Goal: Task Accomplishment & Management: Complete application form

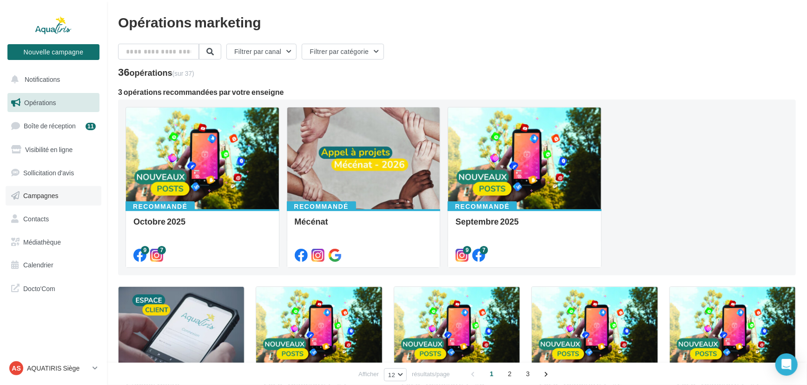
click at [18, 195] on icon at bounding box center [15, 196] width 8 height 12
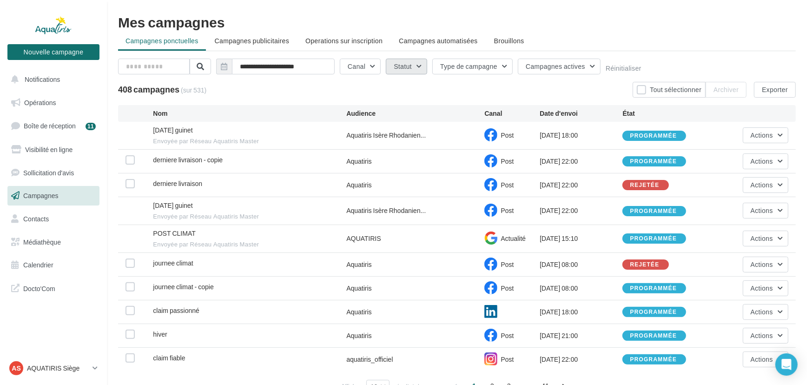
click at [409, 73] on button "Statut" at bounding box center [406, 67] width 41 height 16
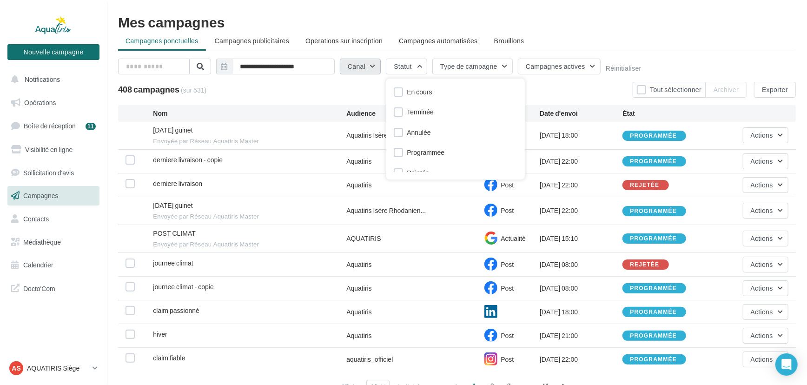
click at [368, 68] on button "Canal" at bounding box center [360, 67] width 41 height 16
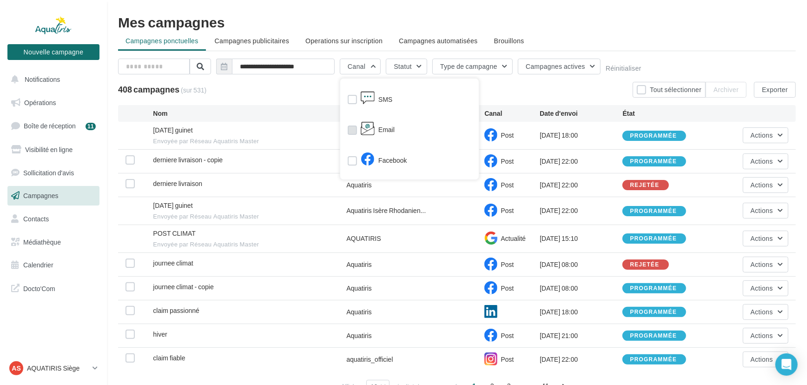
click at [372, 132] on icon at bounding box center [368, 128] width 14 height 14
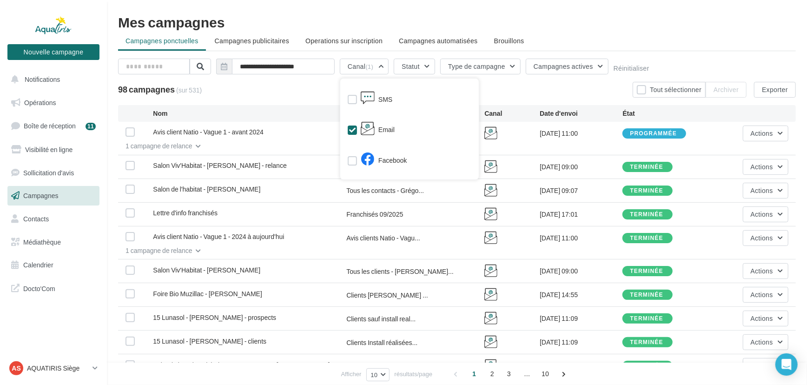
click at [266, 93] on div "98 campagnes (sur 531) Tout sélectionner Archiver Exporter" at bounding box center [457, 90] width 678 height 16
click at [197, 144] on icon "button" at bounding box center [198, 147] width 5 height 6
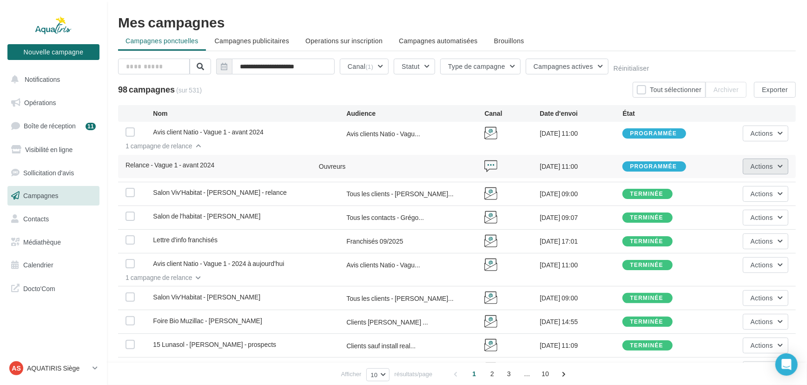
click at [766, 165] on span "Actions" at bounding box center [762, 166] width 22 height 8
click at [746, 230] on button "Annuler" at bounding box center [741, 237] width 93 height 24
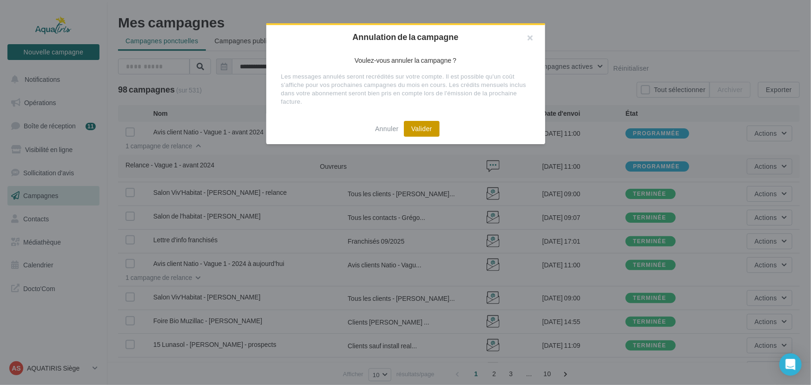
click at [418, 125] on button "Valider" at bounding box center [422, 129] width 36 height 16
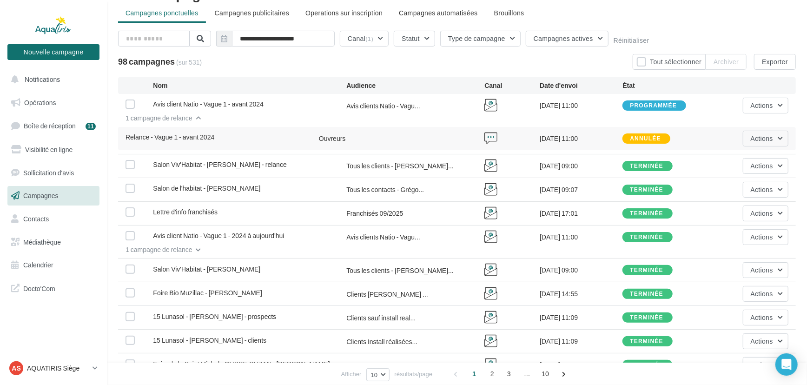
scroll to position [42, 0]
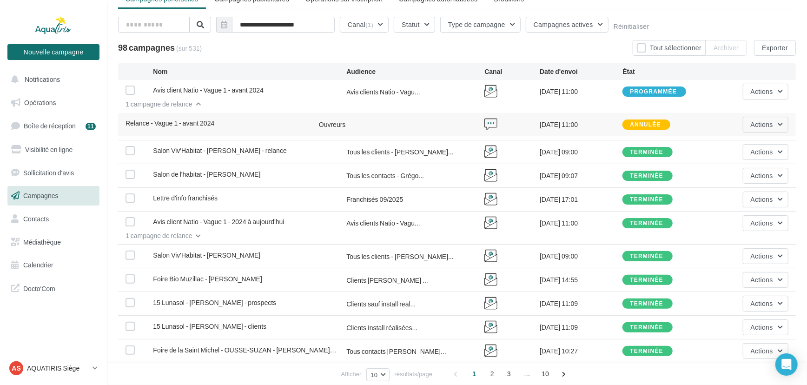
click at [196, 233] on icon "button" at bounding box center [198, 236] width 5 height 6
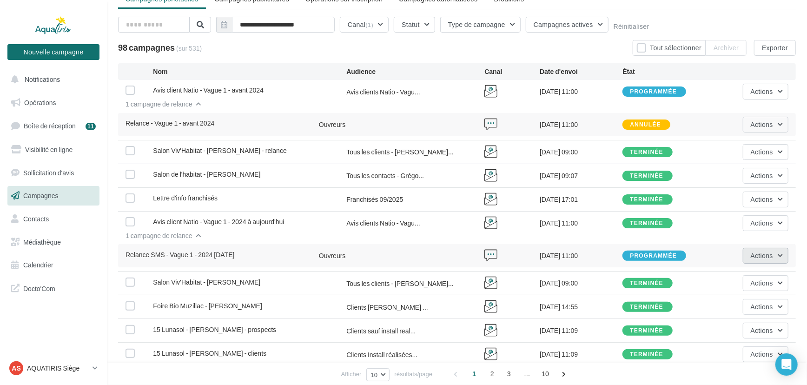
click at [776, 256] on button "Actions" at bounding box center [766, 256] width 46 height 16
click at [745, 321] on button "Annuler" at bounding box center [741, 326] width 93 height 24
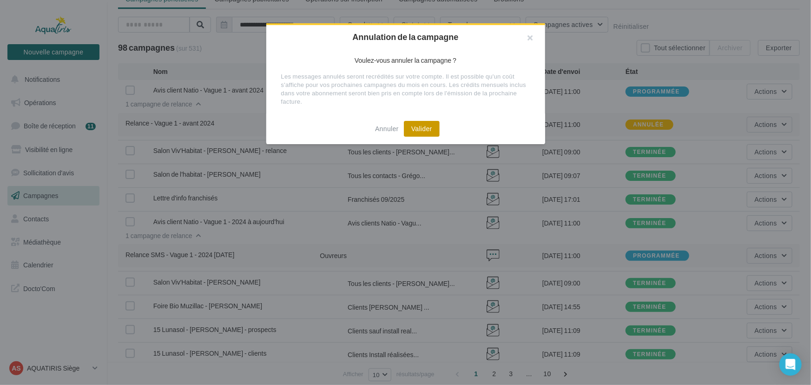
click at [438, 130] on button "Valider" at bounding box center [422, 129] width 36 height 16
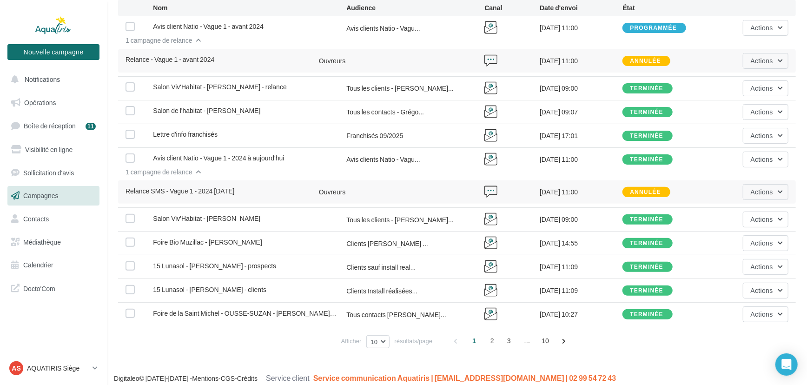
scroll to position [112, 0]
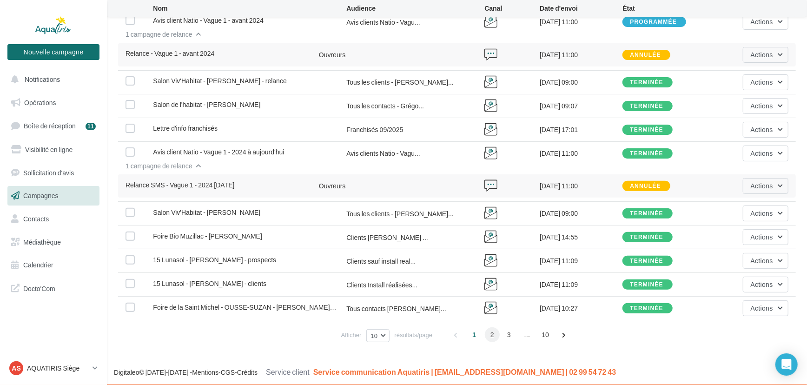
click at [487, 339] on span "2" at bounding box center [492, 334] width 15 height 15
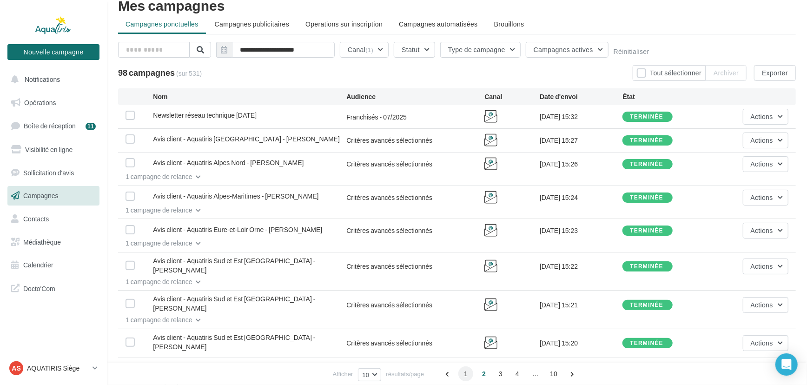
click at [468, 378] on span "1" at bounding box center [465, 373] width 15 height 15
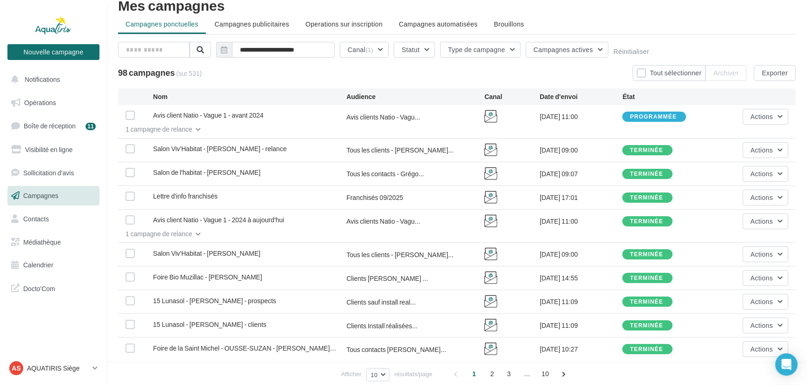
click at [146, 40] on div "**********" at bounding box center [457, 192] width 678 height 389
click at [148, 47] on input "text" at bounding box center [154, 50] width 72 height 16
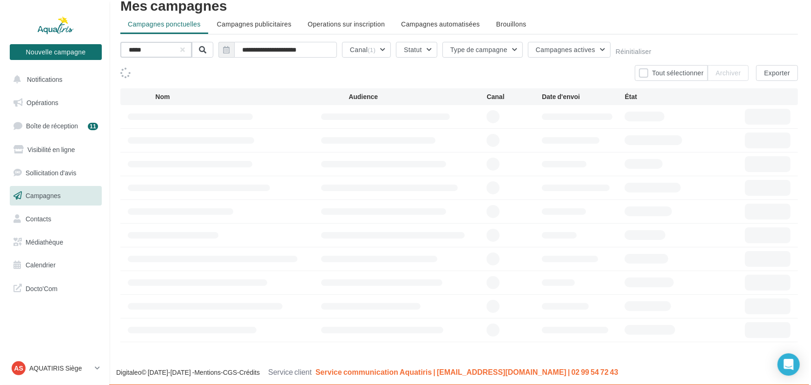
scroll to position [0, 0]
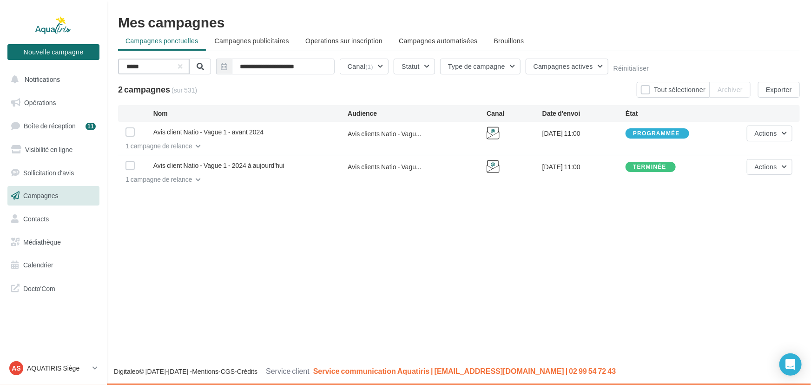
type input "*****"
click at [193, 146] on button "1 campagne de relance" at bounding box center [159, 146] width 83 height 11
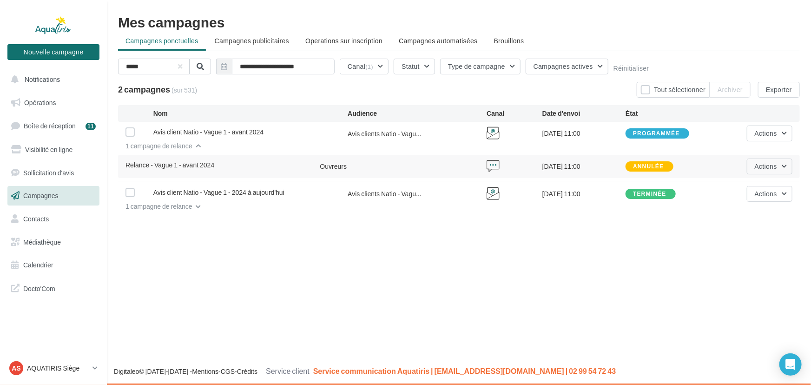
click at [196, 206] on icon "button" at bounding box center [198, 207] width 5 height 6
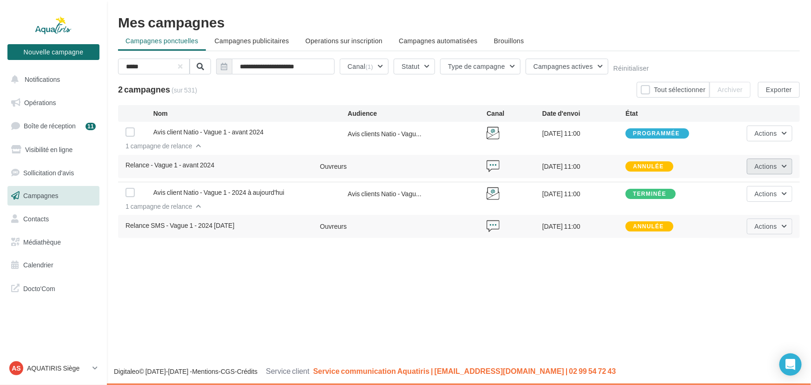
click at [747, 165] on button "Actions" at bounding box center [770, 166] width 46 height 16
click at [740, 195] on button "Voir les résultats" at bounding box center [746, 188] width 93 height 24
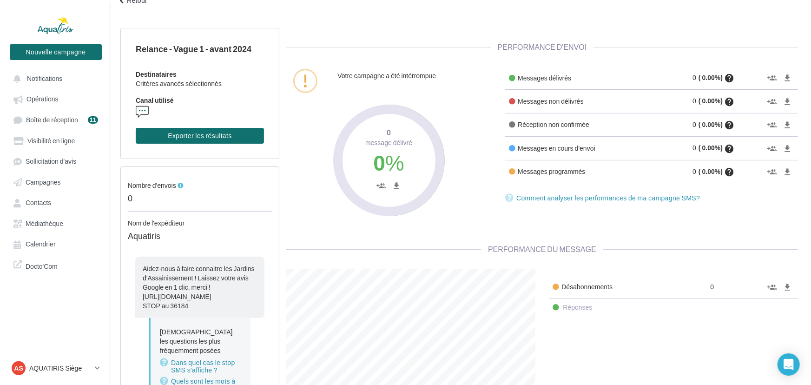
scroll to position [84, 0]
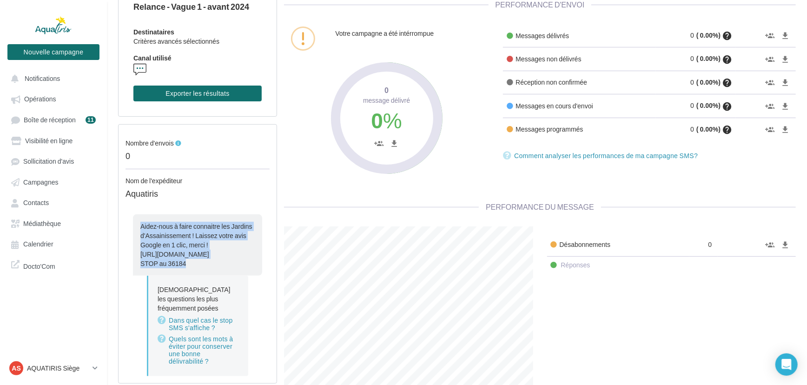
drag, startPoint x: 201, startPoint y: 266, endPoint x: 120, endPoint y: 225, distance: 90.8
click at [120, 225] on div "Nombre d'envois 0 Nom de l'expéditeur Aquatiris Aidez-nous à faire connaitre le…" at bounding box center [197, 253] width 159 height 259
copy div "Aidez-nous à faire connaitre les Jardins d'Assainissement ! Laissez votre avis …"
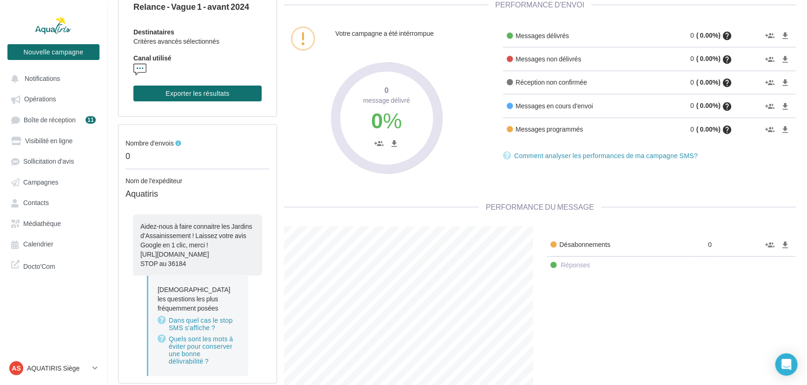
click at [295, 172] on div "Votre campagne a été intérrompue 0 Message délivré 0 % group_add file_download" at bounding box center [386, 99] width 219 height 150
click at [35, 55] on button "Nouvelle campagne" at bounding box center [53, 52] width 92 height 16
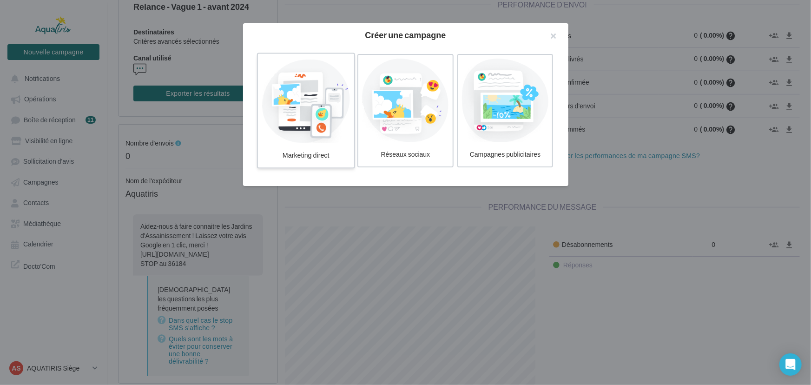
click at [318, 123] on div at bounding box center [306, 101] width 88 height 86
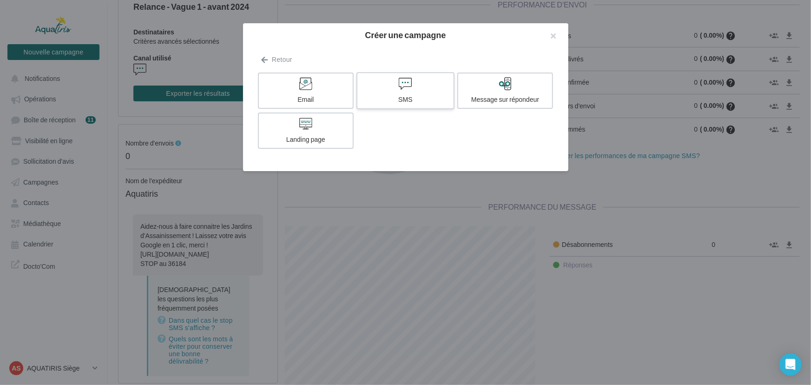
click at [366, 104] on div "SMS" at bounding box center [405, 99] width 88 height 9
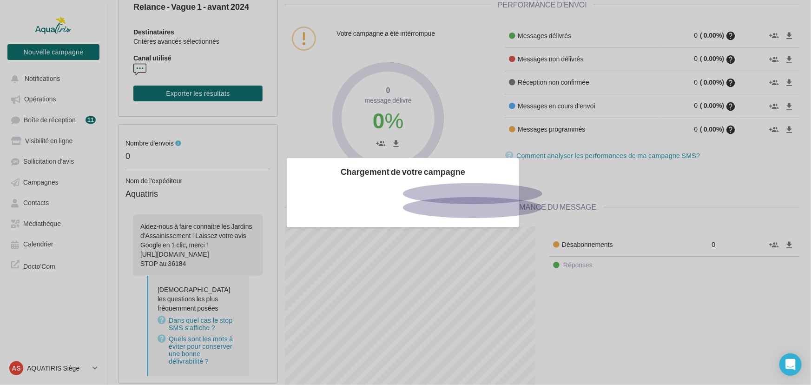
scroll to position [464640, 464543]
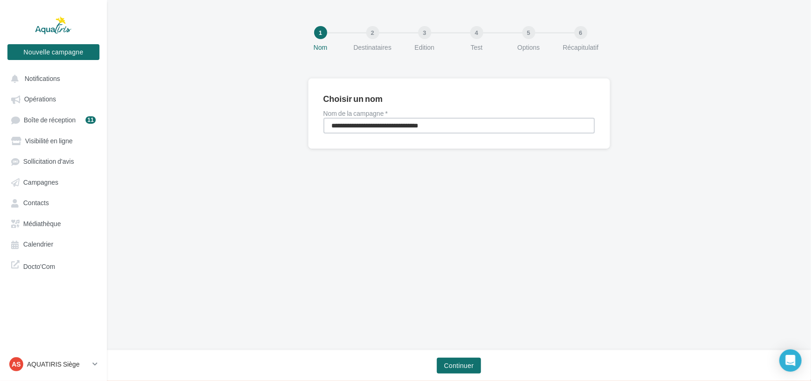
drag, startPoint x: 428, startPoint y: 129, endPoint x: 320, endPoint y: 126, distance: 107.4
click at [320, 126] on div "**********" at bounding box center [459, 113] width 302 height 71
click at [36, 181] on span "Campagnes" at bounding box center [40, 182] width 35 height 8
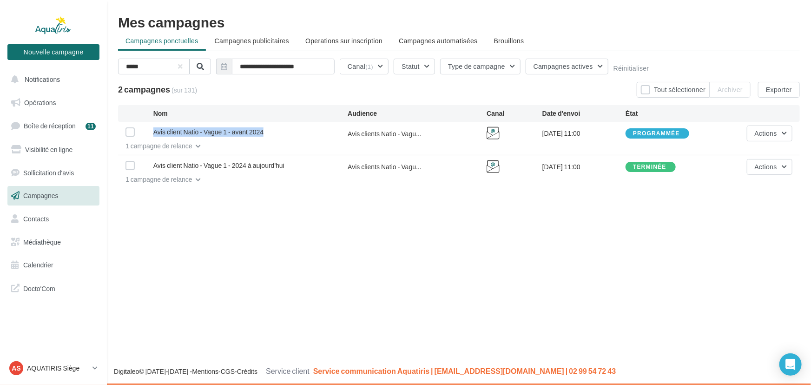
drag, startPoint x: 275, startPoint y: 134, endPoint x: 152, endPoint y: 134, distance: 122.7
click at [152, 134] on div "Avis client Natio - Vague 1 - avant 2024 Avis clients Natio - Vagu... 14/10/202…" at bounding box center [459, 132] width 682 height 20
copy div "Avis client Natio - Vague 1 - avant 2024"
click at [248, 248] on div "Nouvelle campagne Nouvelle campagne Notifications Opérations Boîte de réception…" at bounding box center [405, 192] width 811 height 385
click at [92, 51] on button "Nouvelle campagne" at bounding box center [53, 52] width 92 height 16
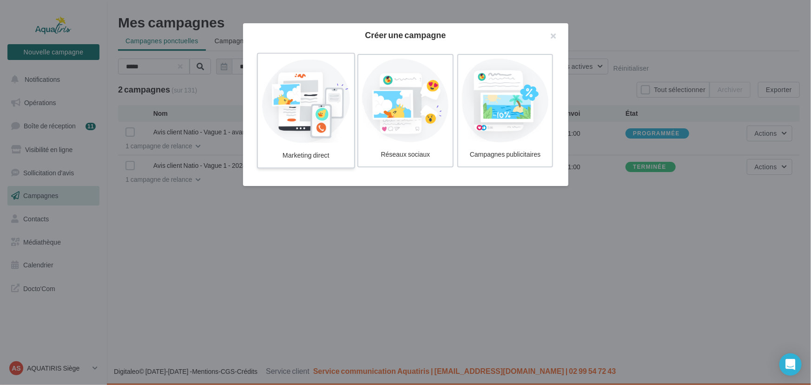
click at [317, 101] on div at bounding box center [306, 101] width 88 height 86
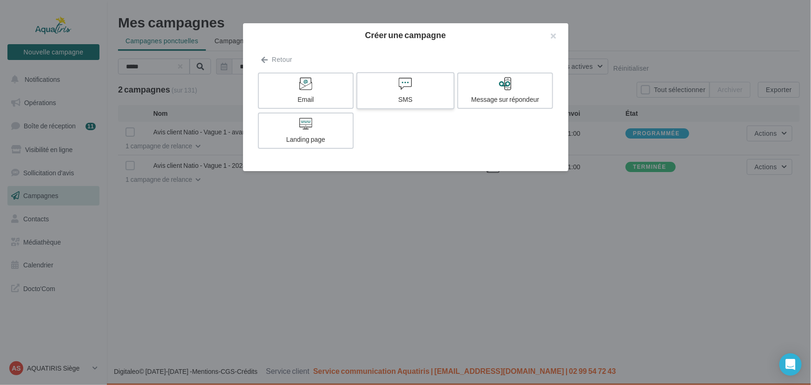
click at [409, 78] on icon at bounding box center [405, 83] width 13 height 13
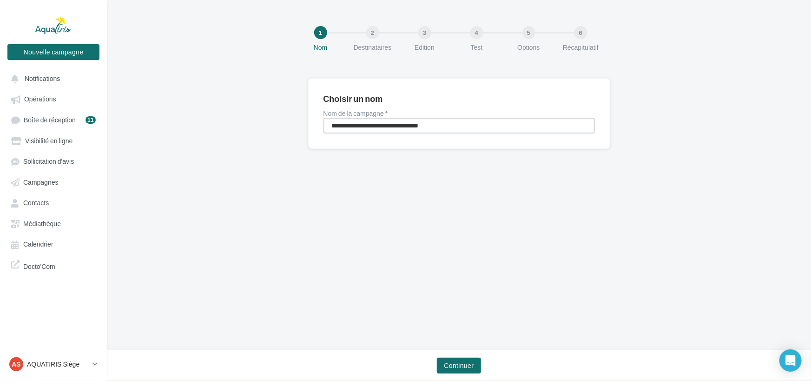
click at [410, 124] on input "**********" at bounding box center [459, 126] width 271 height 16
paste input "***"
type input "**********"
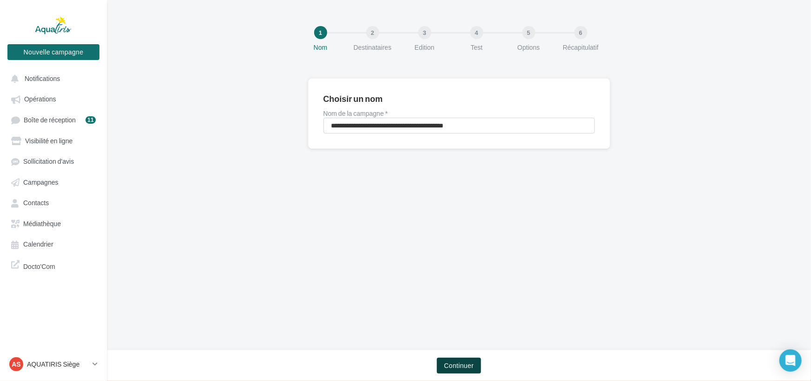
click at [445, 358] on button "Continuer" at bounding box center [459, 365] width 45 height 16
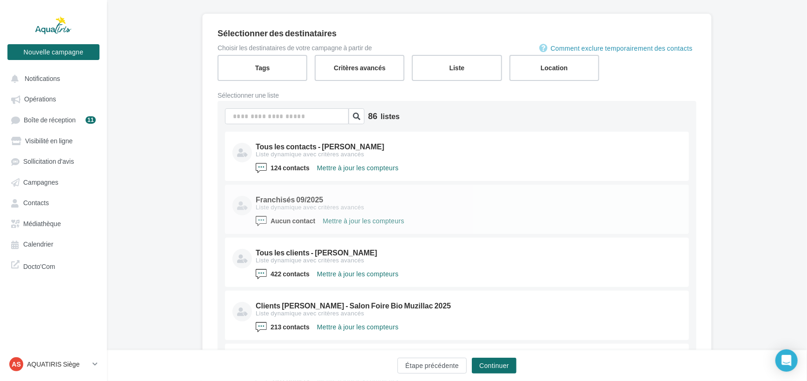
scroll to position [84, 0]
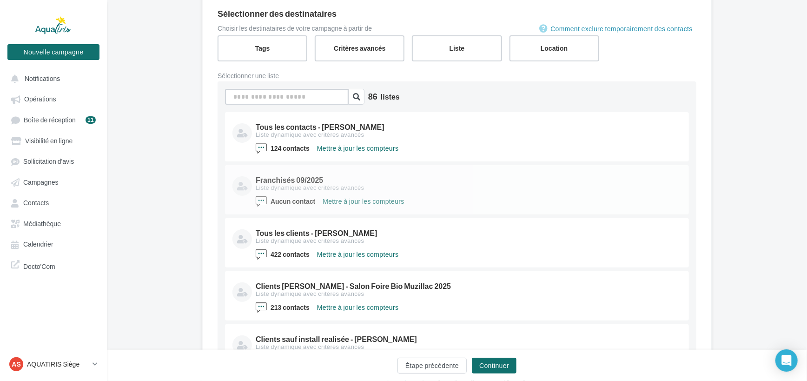
click at [295, 91] on input at bounding box center [287, 97] width 124 height 16
drag, startPoint x: 273, startPoint y: 93, endPoint x: 178, endPoint y: 98, distance: 95.4
click at [178, 98] on div "Sélectionner des destinataires Comment exclure temporairement des contacts Choi…" at bounding box center [457, 216] width 700 height 445
paste input "**********"
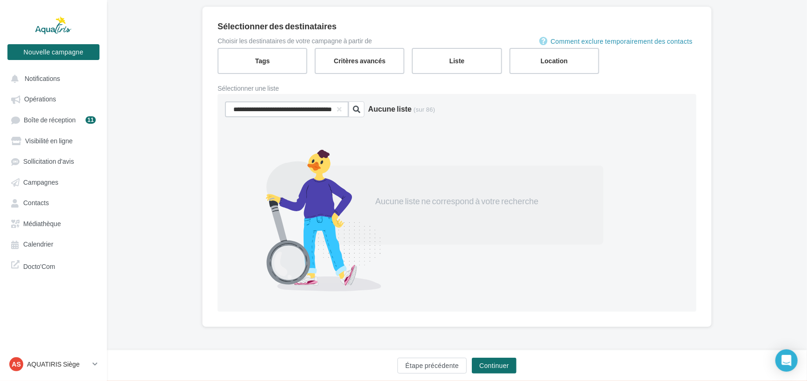
scroll to position [0, 0]
drag, startPoint x: 281, startPoint y: 110, endPoint x: 170, endPoint y: 108, distance: 111.6
click at [170, 108] on div "**********" at bounding box center [457, 182] width 700 height 350
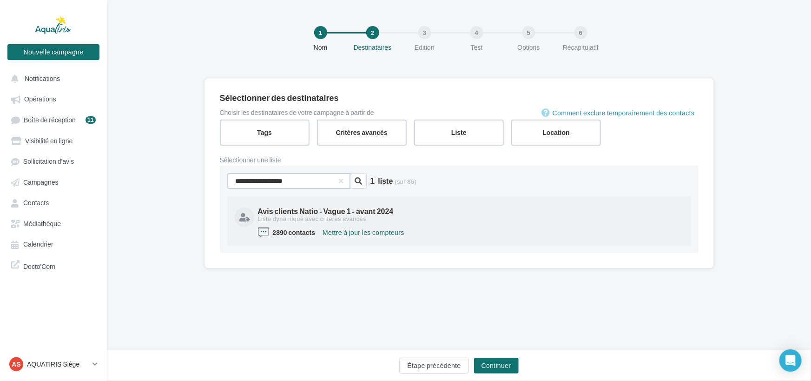
type input "**********"
click at [288, 217] on div "Liste dynamique avec critères avancés" at bounding box center [470, 219] width 424 height 8
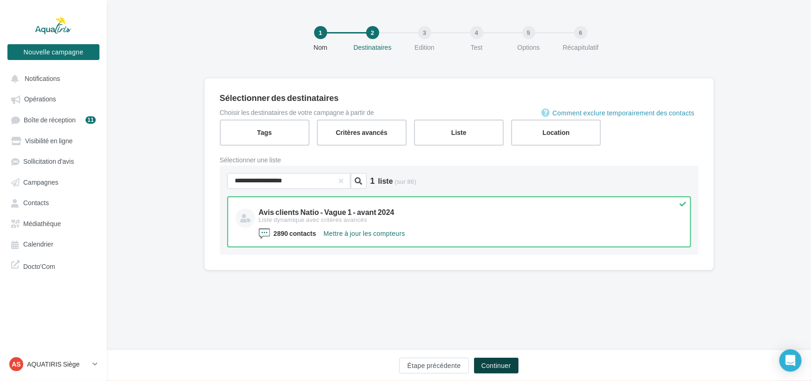
click at [504, 363] on button "Continuer" at bounding box center [496, 365] width 45 height 16
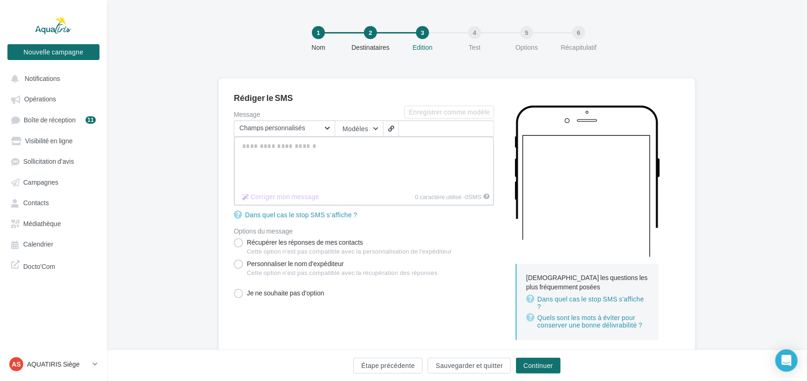
click at [343, 163] on textarea "Message" at bounding box center [364, 162] width 260 height 53
click at [355, 129] on button "Modèles" at bounding box center [359, 129] width 48 height 16
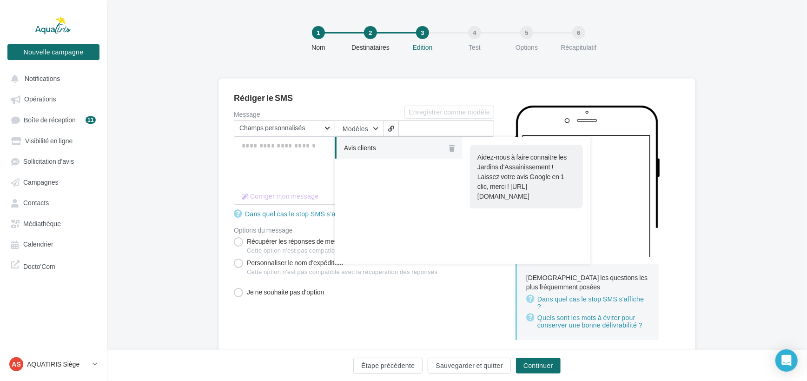
click at [357, 144] on span "Avis clients" at bounding box center [360, 148] width 32 height 8
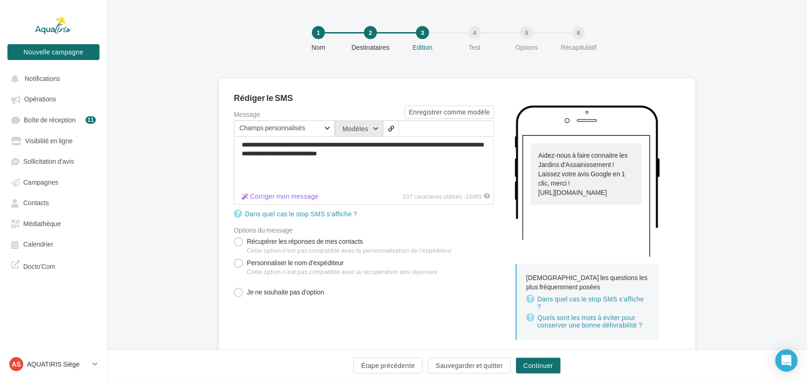
click at [372, 132] on button "Modèles" at bounding box center [359, 129] width 48 height 16
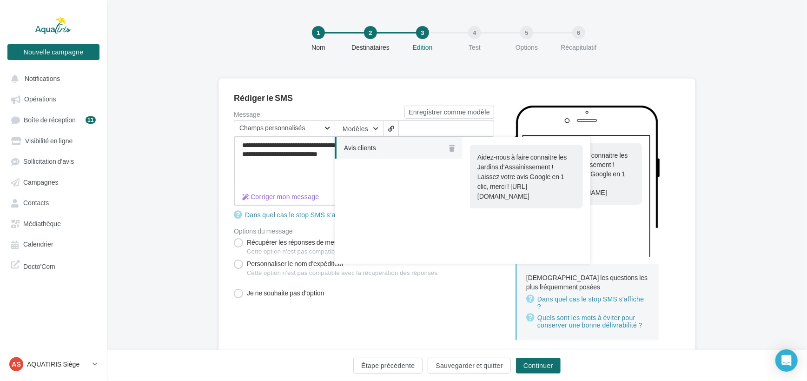
click at [301, 177] on textarea "**********" at bounding box center [364, 162] width 260 height 53
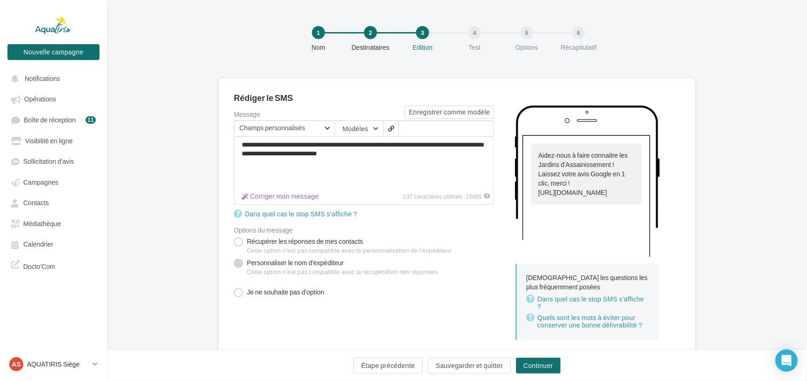
click at [248, 264] on label "Personnaliser le nom d'expéditeur Cette option n'est pas compatible avec la réc…" at bounding box center [336, 268] width 204 height 21
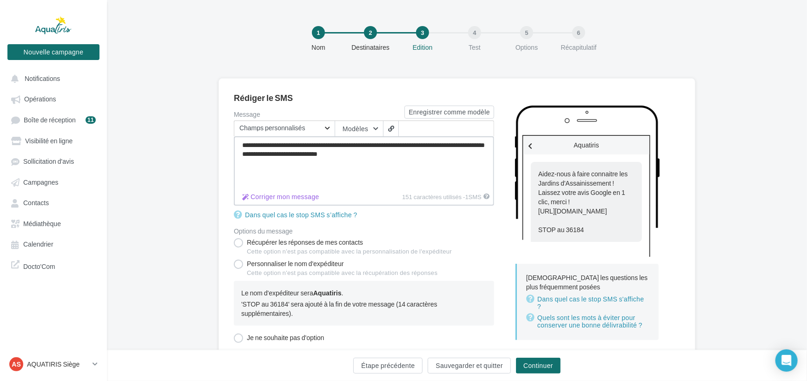
click at [358, 158] on textarea "**********" at bounding box center [364, 162] width 260 height 53
click at [352, 160] on textarea "**********" at bounding box center [364, 162] width 260 height 53
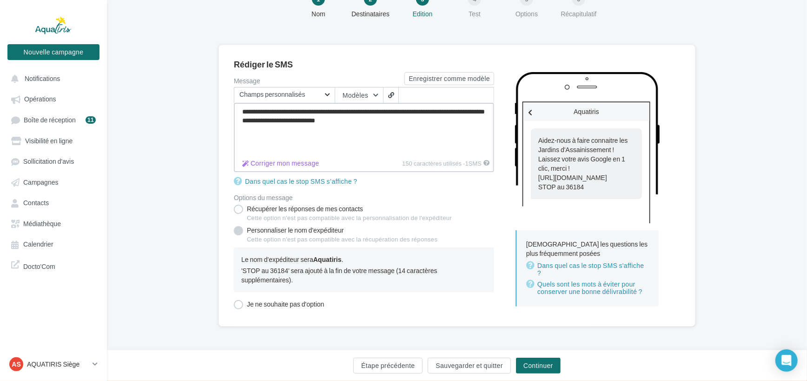
scroll to position [33, 0]
type textarea "**********"
click at [535, 368] on button "Continuer" at bounding box center [538, 365] width 45 height 16
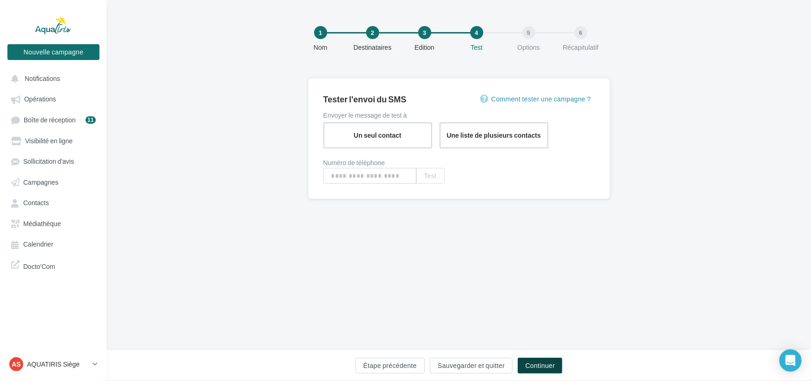
click at [535, 368] on button "Continuer" at bounding box center [540, 365] width 45 height 16
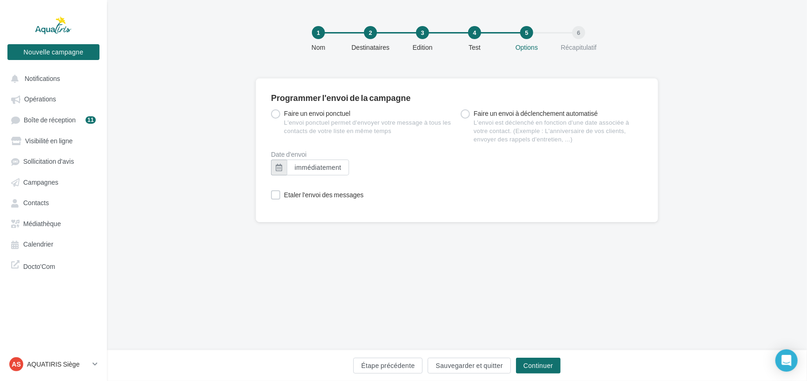
click at [277, 165] on button "button" at bounding box center [279, 167] width 16 height 16
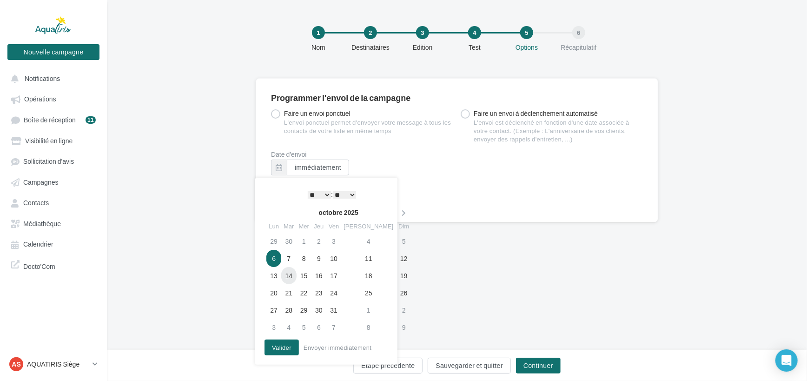
click at [288, 270] on td "14" at bounding box center [288, 275] width 15 height 17
click at [275, 350] on button "Valider" at bounding box center [281, 347] width 34 height 16
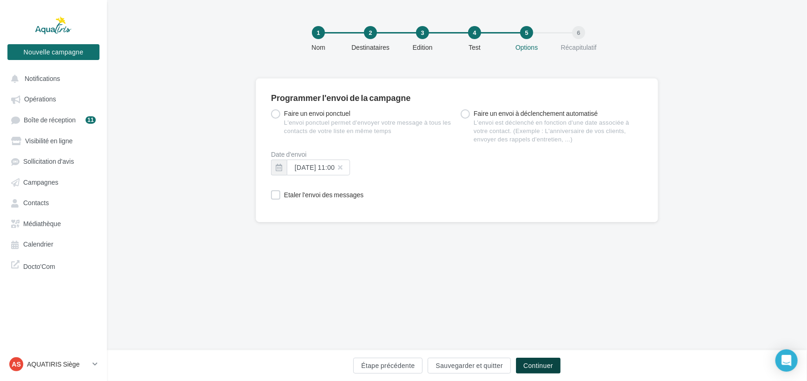
click at [546, 360] on button "Continuer" at bounding box center [538, 365] width 45 height 16
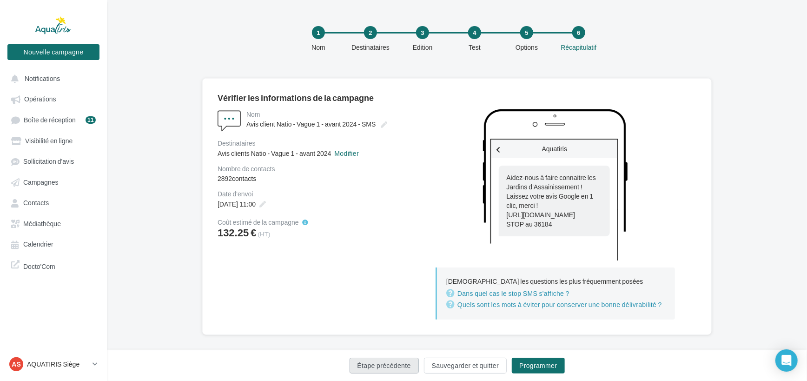
click at [409, 363] on button "Étape précédente" at bounding box center [384, 365] width 69 height 16
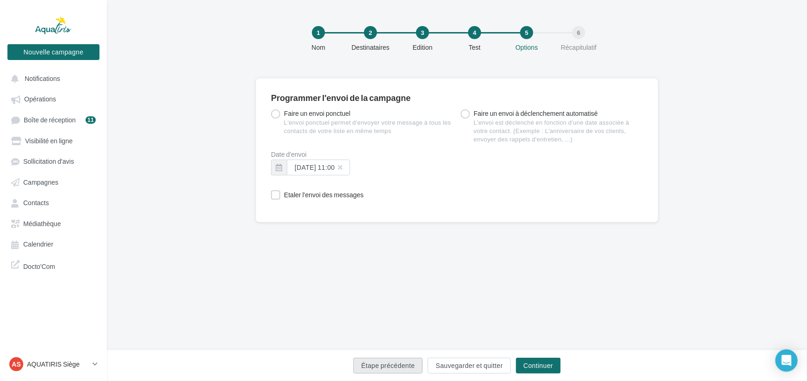
click at [409, 363] on button "Étape précédente" at bounding box center [387, 365] width 69 height 16
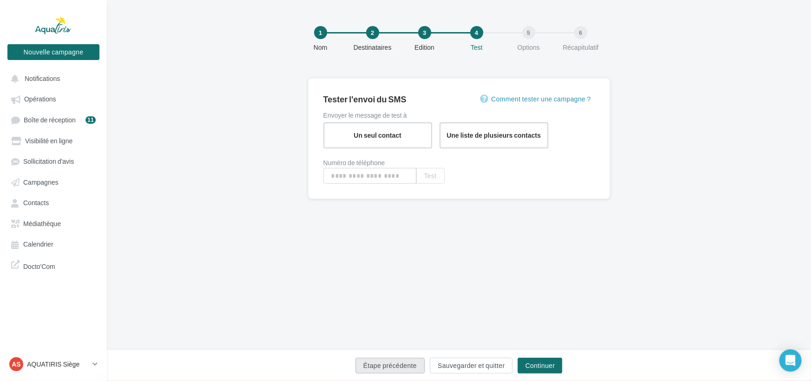
click at [409, 363] on button "Étape précédente" at bounding box center [390, 365] width 69 height 16
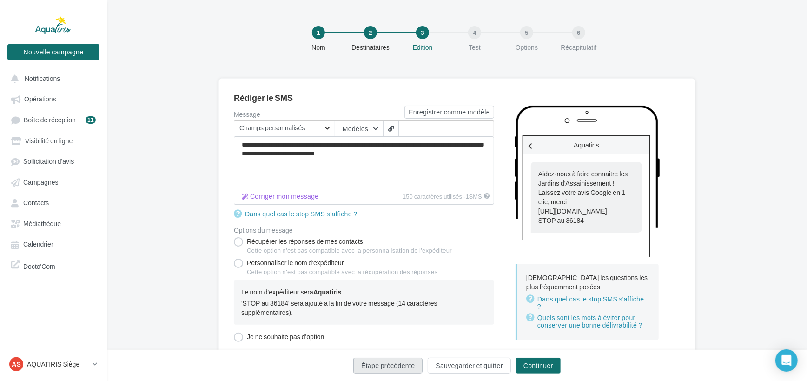
click at [409, 363] on button "Étape précédente" at bounding box center [387, 365] width 69 height 16
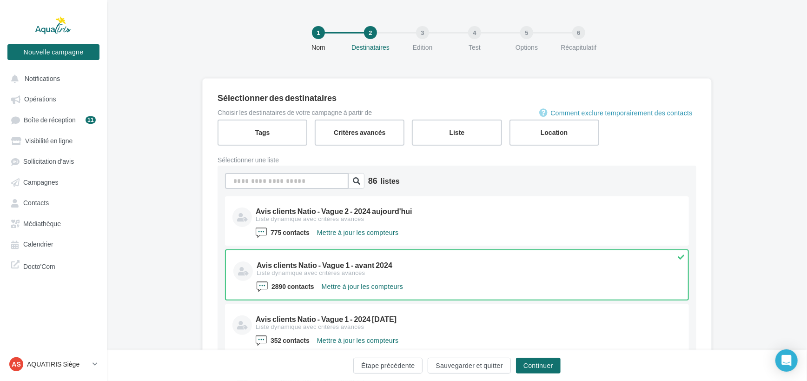
click at [289, 178] on input at bounding box center [287, 181] width 124 height 16
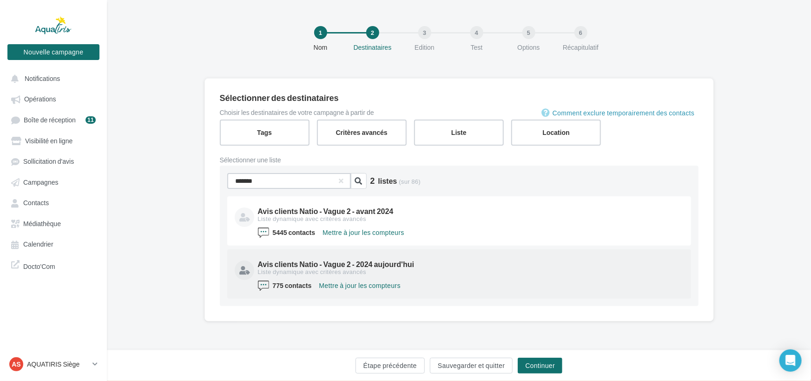
type input "*******"
click at [451, 271] on div "Liste dynamique avec critères avancés" at bounding box center [470, 272] width 424 height 8
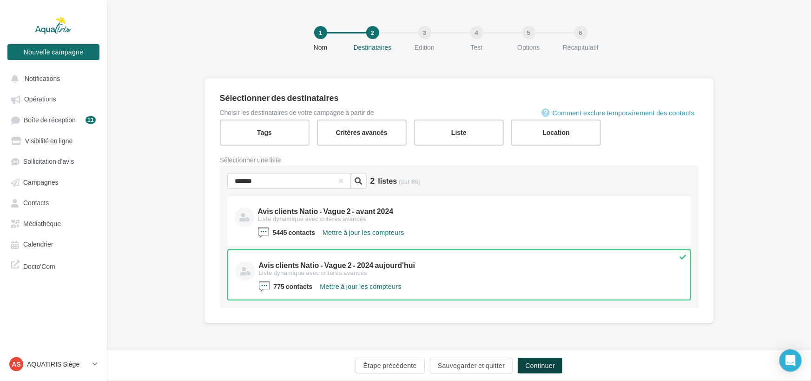
click at [555, 361] on button "Continuer" at bounding box center [540, 365] width 45 height 16
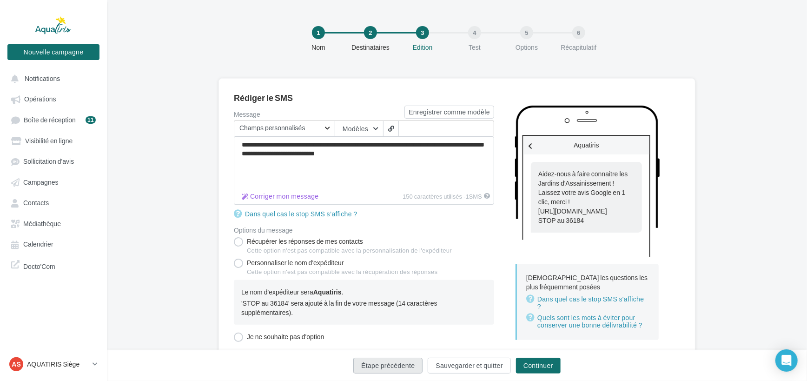
click at [394, 364] on button "Étape précédente" at bounding box center [387, 365] width 69 height 16
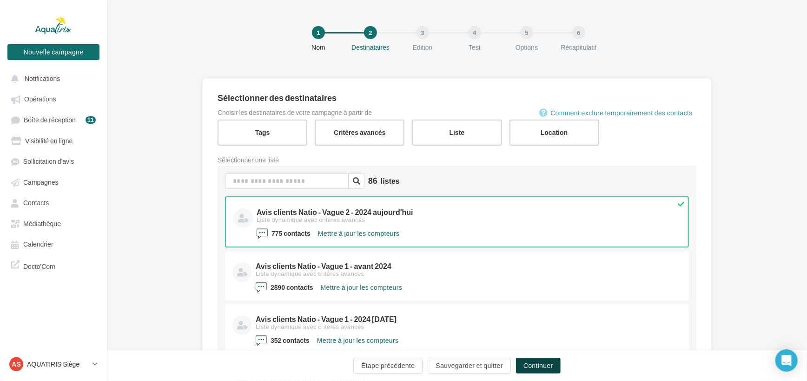
click at [536, 366] on button "Continuer" at bounding box center [538, 365] width 45 height 16
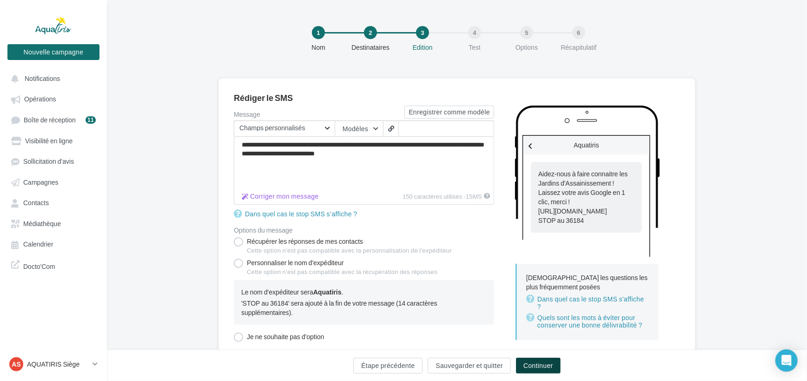
click at [560, 367] on button "Continuer" at bounding box center [538, 365] width 45 height 16
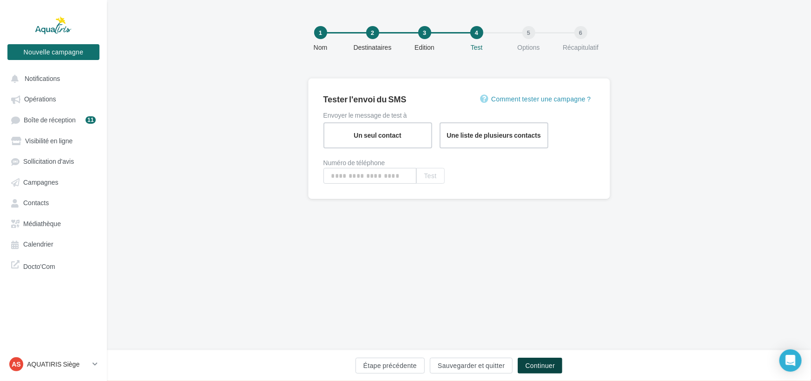
click at [557, 367] on button "Continuer" at bounding box center [540, 365] width 45 height 16
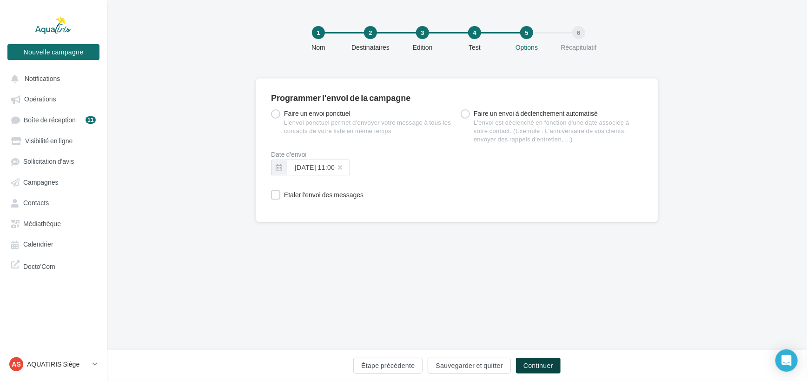
click at [557, 367] on button "Continuer" at bounding box center [538, 365] width 45 height 16
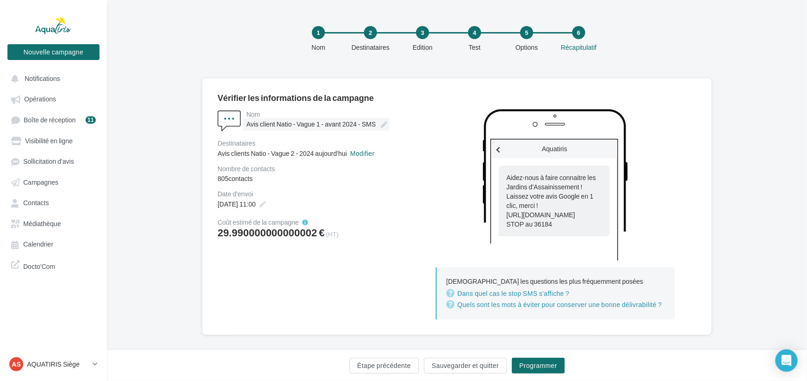
click at [381, 124] on icon at bounding box center [384, 124] width 7 height 7
click at [328, 124] on input "**********" at bounding box center [287, 126] width 82 height 16
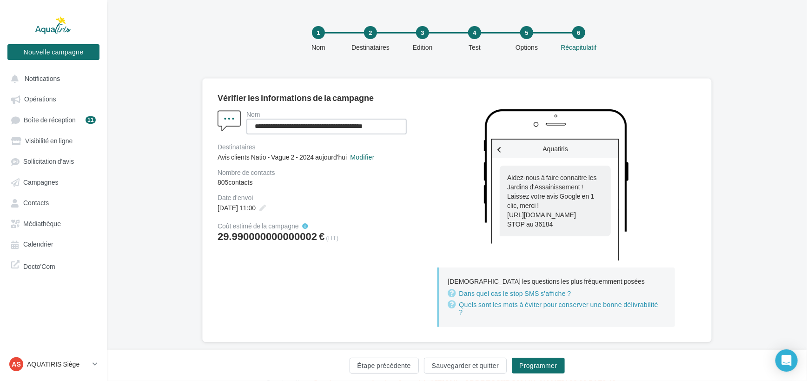
click at [325, 126] on input "**********" at bounding box center [326, 127] width 160 height 16
drag, startPoint x: 353, startPoint y: 125, endPoint x: 332, endPoint y: 125, distance: 21.4
click at [332, 125] on input "**********" at bounding box center [326, 127] width 160 height 16
type input "**********"
click at [357, 222] on div "**********" at bounding box center [313, 175] width 191 height 133
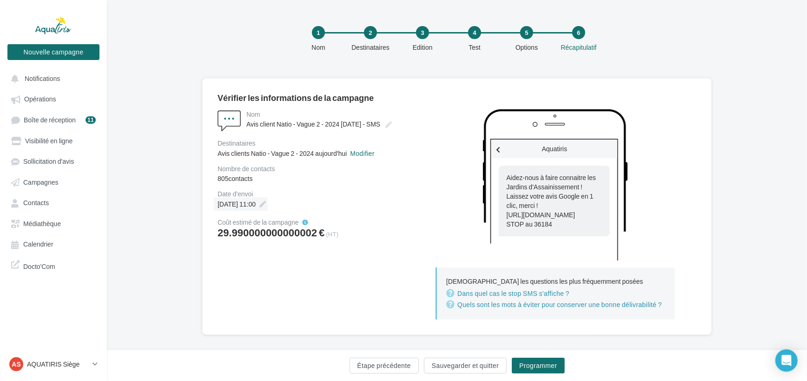
click at [266, 207] on icon at bounding box center [262, 204] width 7 height 7
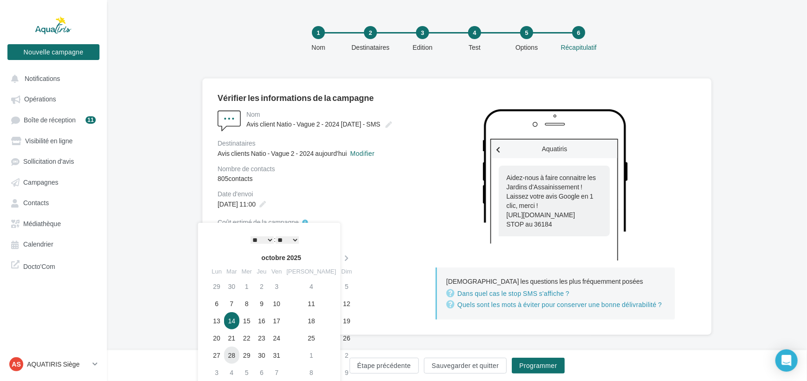
click at [231, 353] on td "28" at bounding box center [231, 354] width 15 height 17
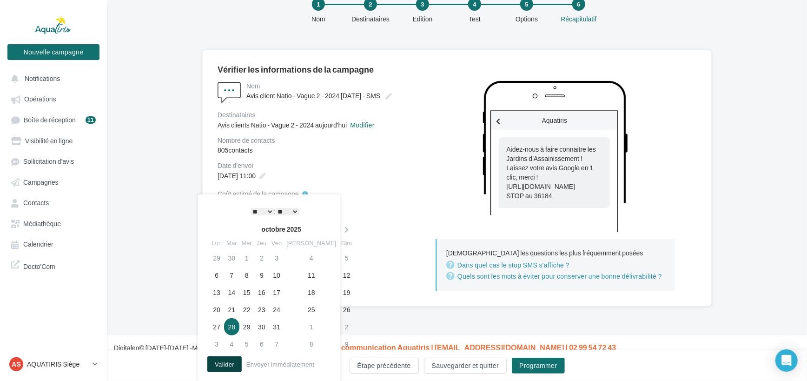
click at [218, 361] on button "Valider" at bounding box center [224, 364] width 34 height 16
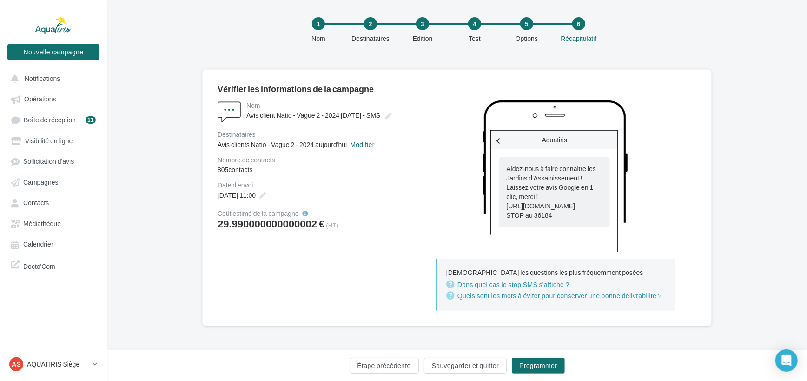
scroll to position [8, 0]
click at [548, 360] on button "Programmer" at bounding box center [538, 365] width 53 height 16
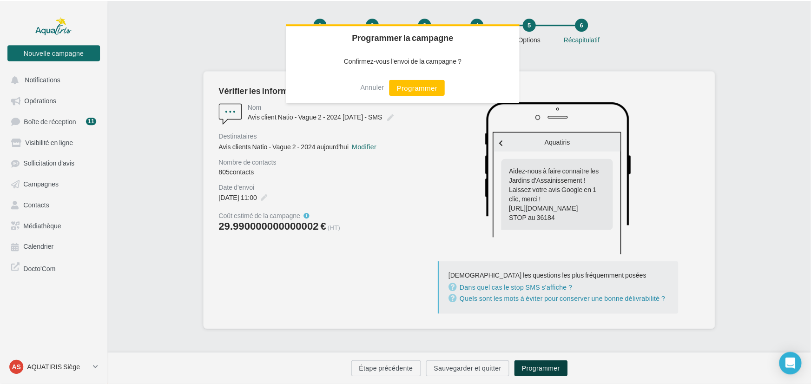
scroll to position [4, 0]
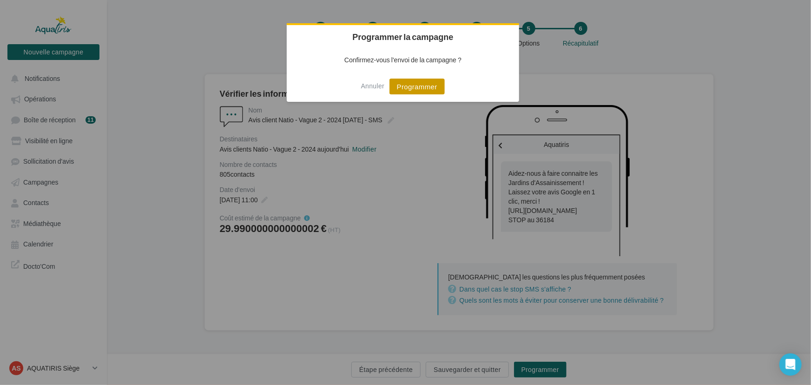
click at [413, 90] on button "Programmer" at bounding box center [417, 87] width 55 height 16
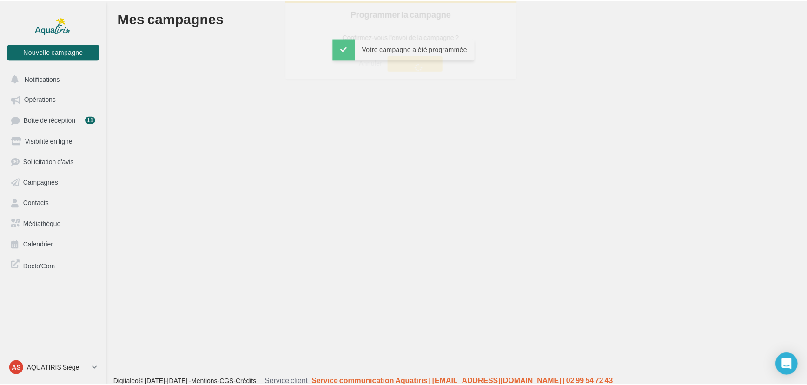
scroll to position [14, 0]
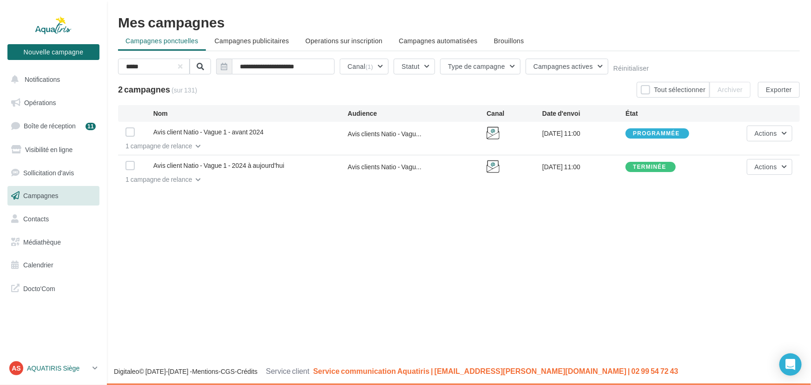
click at [76, 370] on p "AQUATIRIS Siège" at bounding box center [58, 367] width 62 height 9
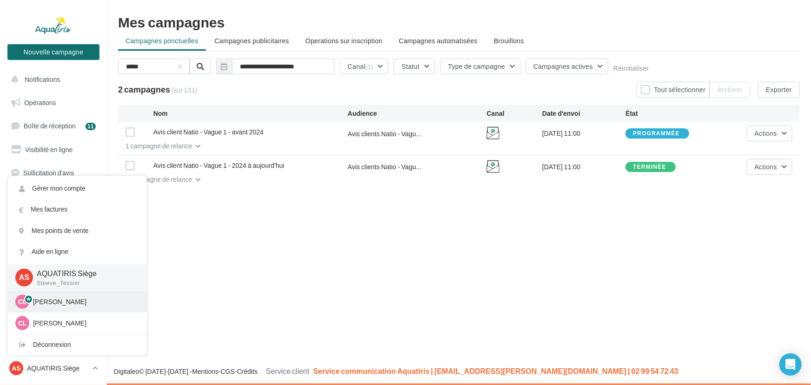
click at [95, 302] on p "Chloé Lallée" at bounding box center [84, 301] width 102 height 9
